Goal: Information Seeking & Learning: Learn about a topic

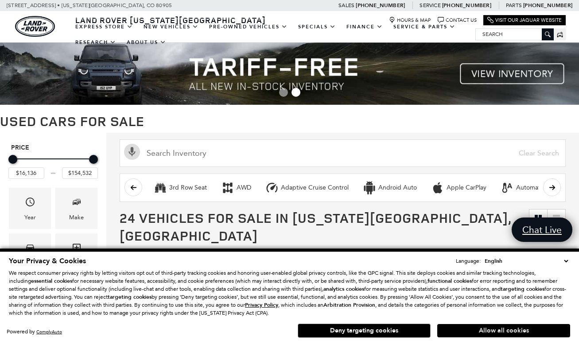
click at [484, 329] on button "Allow all cookies" at bounding box center [503, 330] width 133 height 13
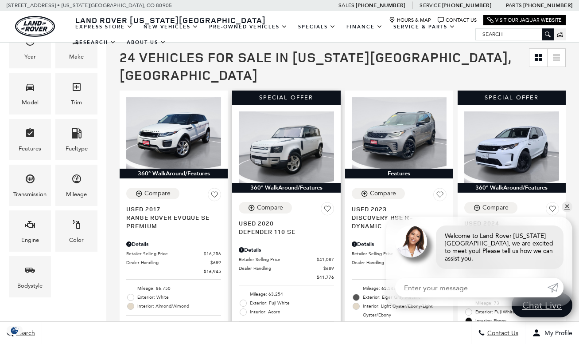
scroll to position [146, 0]
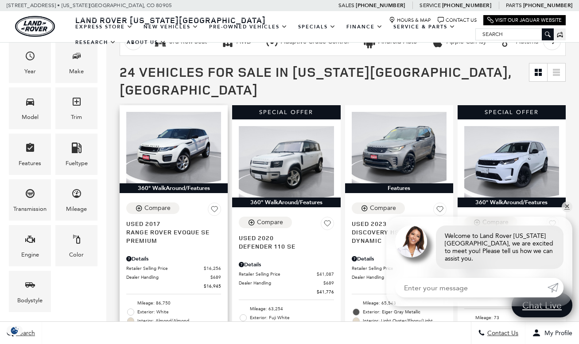
click at [159, 227] on span "Range Rover Evoque SE Premium" at bounding box center [170, 235] width 88 height 17
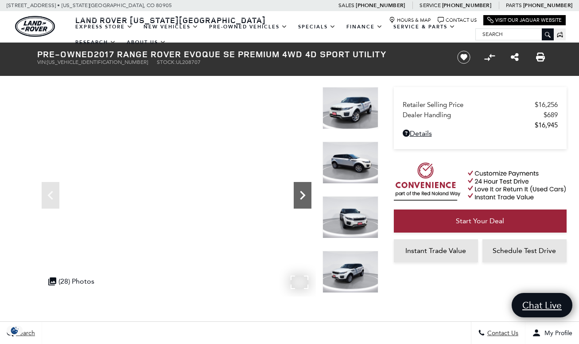
click at [306, 192] on icon "Next" at bounding box center [303, 195] width 18 height 18
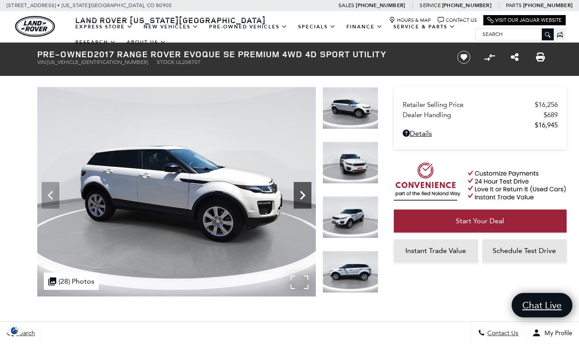
click at [306, 192] on icon "Next" at bounding box center [303, 195] width 18 height 18
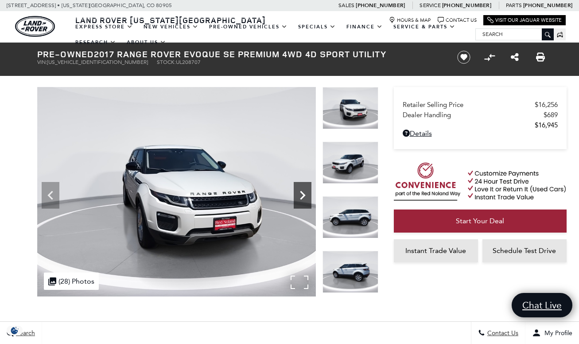
click at [306, 192] on icon "Next" at bounding box center [303, 195] width 18 height 18
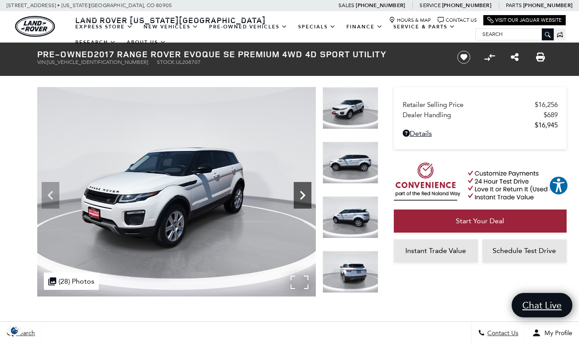
click at [306, 192] on icon "Next" at bounding box center [303, 195] width 18 height 18
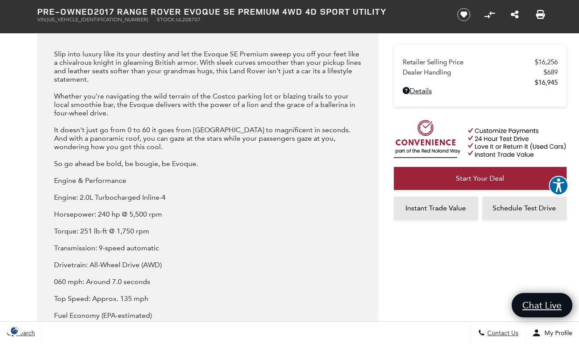
scroll to position [969, 0]
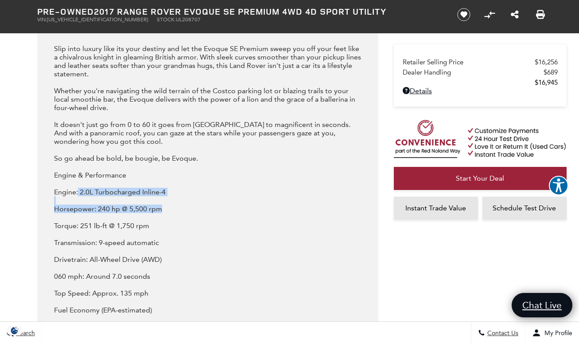
drag, startPoint x: 79, startPoint y: 224, endPoint x: 169, endPoint y: 246, distance: 92.8
copy div "2.0L Turbocharged Inline-4 Horsepower: 240 hp @ 5,500 rpm"
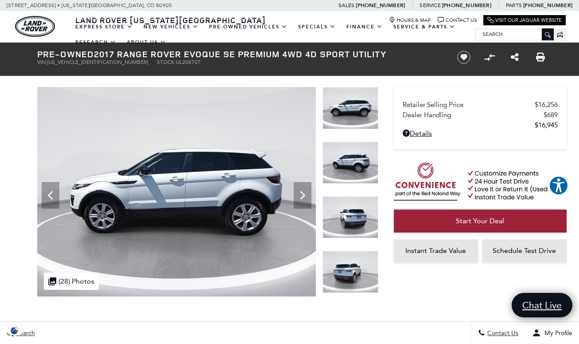
scroll to position [0, 0]
click at [305, 191] on icon "Next" at bounding box center [303, 195] width 18 height 18
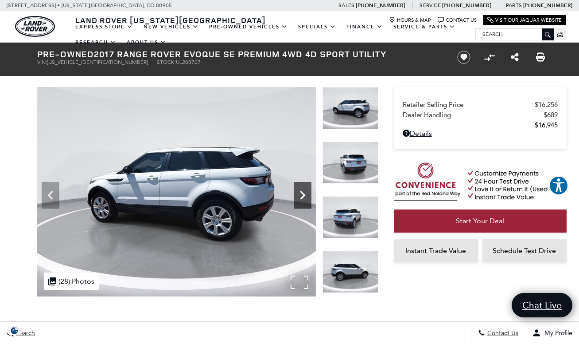
click at [305, 191] on icon "Next" at bounding box center [303, 195] width 18 height 18
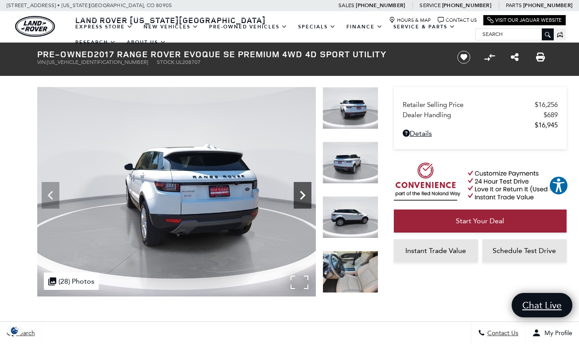
click at [305, 191] on icon "Next" at bounding box center [303, 195] width 18 height 18
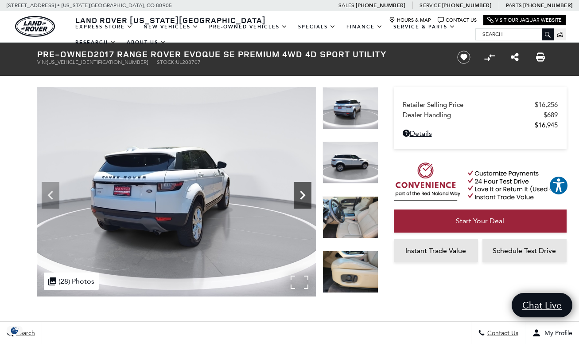
click at [305, 191] on icon "Next" at bounding box center [303, 195] width 18 height 18
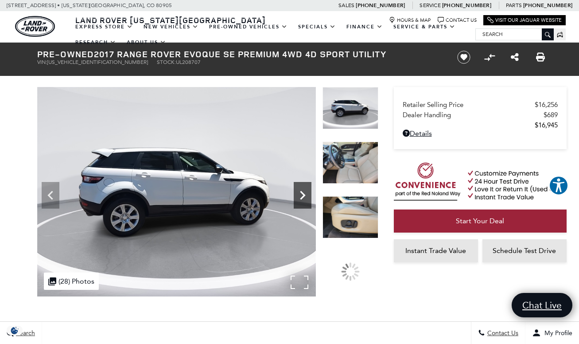
click at [305, 191] on icon "Next" at bounding box center [303, 195] width 18 height 18
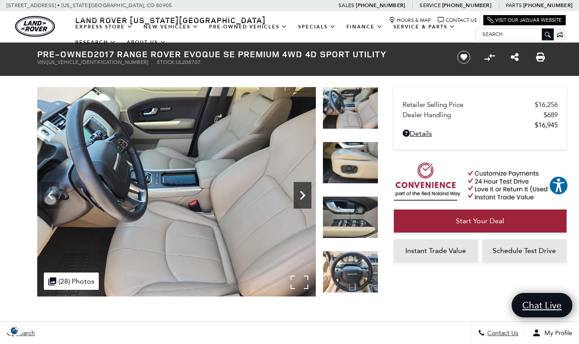
click at [305, 191] on icon "Next" at bounding box center [303, 195] width 18 height 18
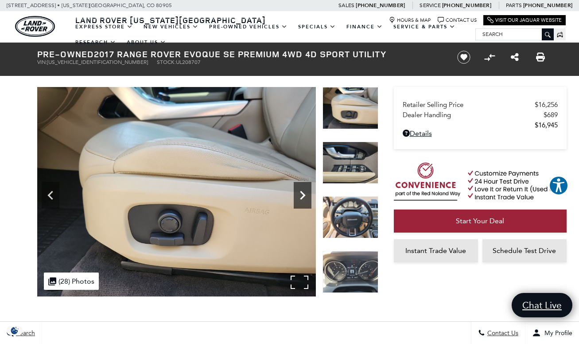
click at [305, 190] on icon "Next" at bounding box center [303, 195] width 18 height 18
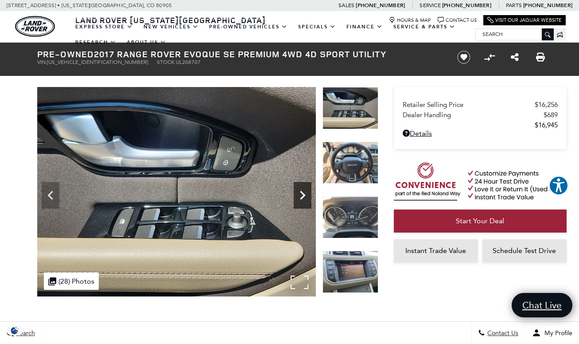
click at [305, 190] on icon "Next" at bounding box center [303, 195] width 18 height 18
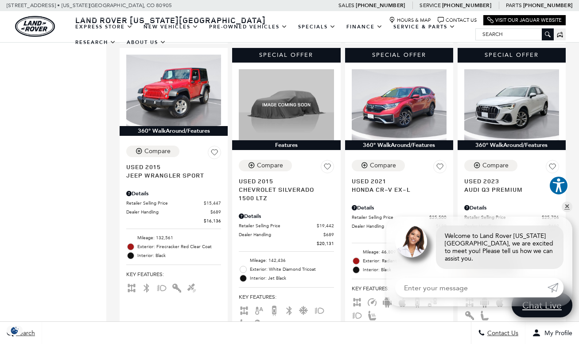
scroll to position [1236, 0]
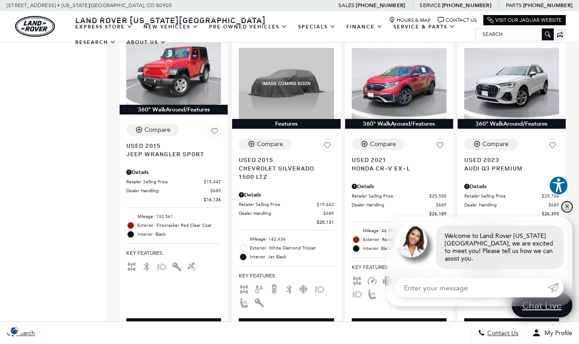
click at [569, 212] on link "✕" at bounding box center [567, 206] width 11 height 11
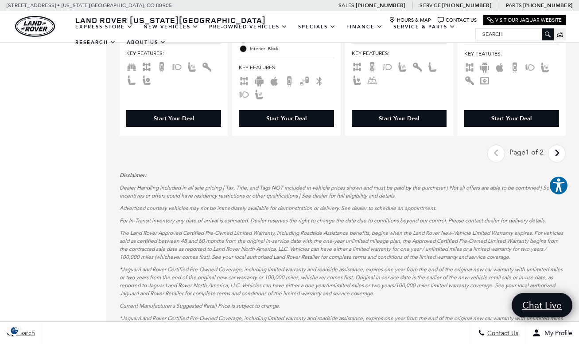
scroll to position [1765, 0]
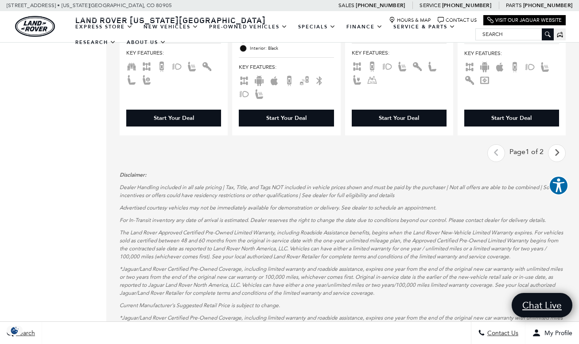
click at [559, 145] on link "Next - Page" at bounding box center [557, 153] width 19 height 16
